Goal: Task Accomplishment & Management: Use online tool/utility

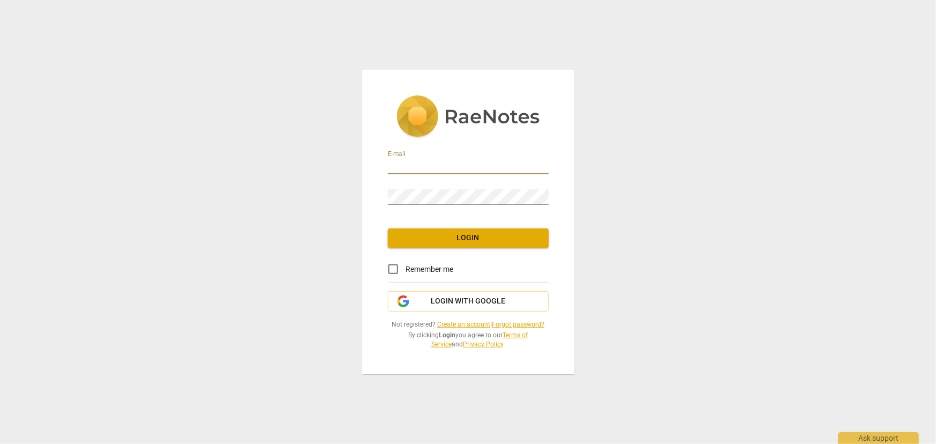
click at [402, 168] on input "email" at bounding box center [468, 167] width 161 height 16
type input "[PERSON_NAME][EMAIL_ADDRESS][DOMAIN_NAME]"
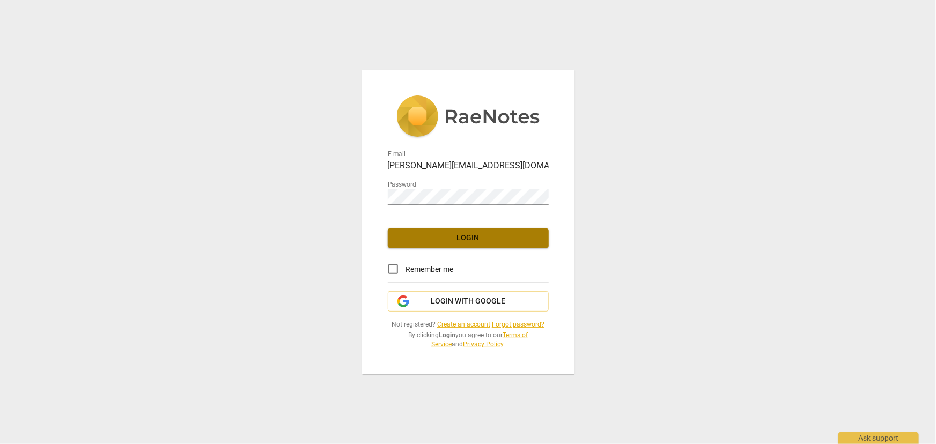
click at [444, 235] on span "Login" at bounding box center [468, 238] width 144 height 11
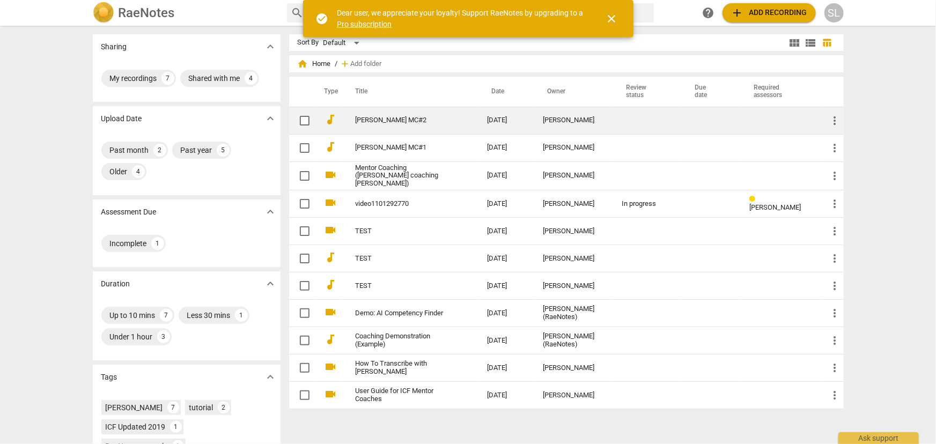
click at [385, 119] on link "[PERSON_NAME] MC#2" at bounding box center [401, 120] width 93 height 8
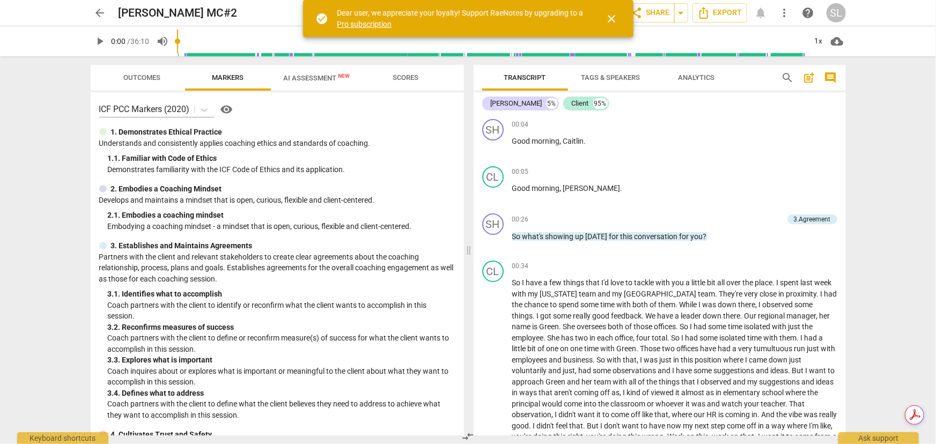
click at [611, 17] on span "close" at bounding box center [611, 18] width 13 height 13
